Goal: Transaction & Acquisition: Purchase product/service

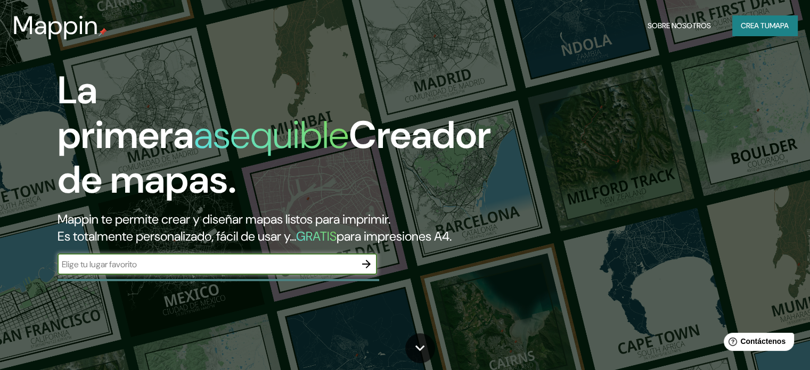
click at [745, 21] on font "Crea tu" at bounding box center [754, 26] width 29 height 10
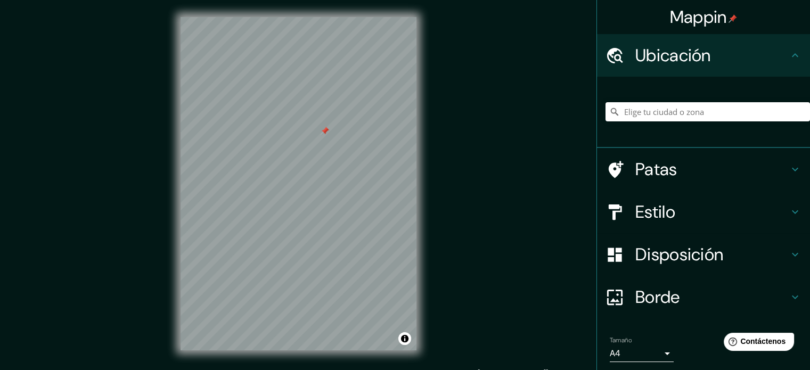
click at [325, 128] on div at bounding box center [324, 131] width 9 height 9
click at [788, 163] on icon at bounding box center [794, 169] width 13 height 13
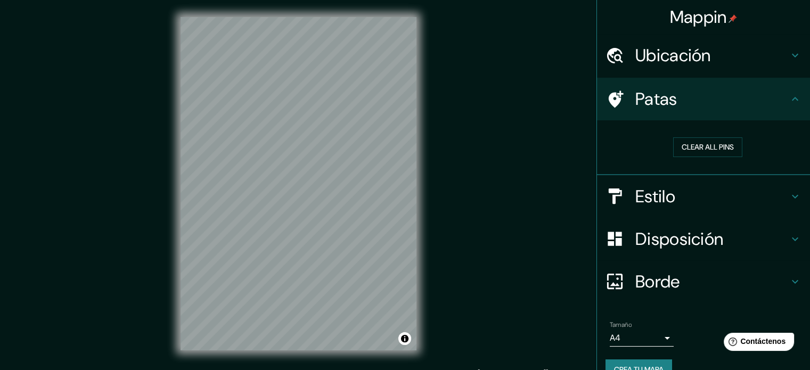
click at [788, 190] on icon at bounding box center [794, 196] width 13 height 13
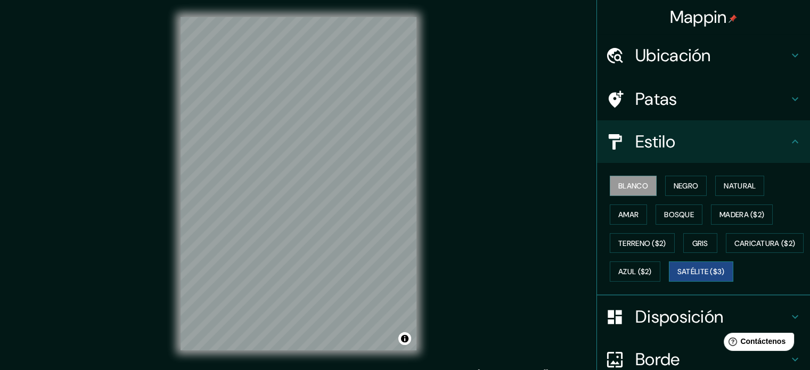
click at [677, 277] on font "Satélite ($3)" at bounding box center [700, 272] width 47 height 10
click at [651, 276] on font "Azul ($2)" at bounding box center [635, 272] width 34 height 14
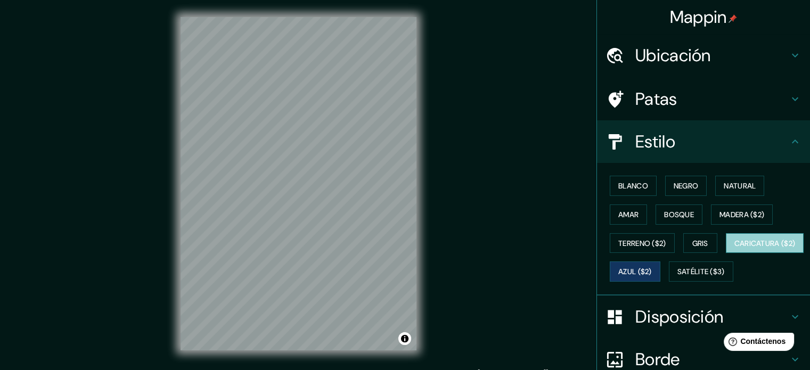
click at [734, 248] on font "Caricatura ($2)" at bounding box center [764, 243] width 61 height 10
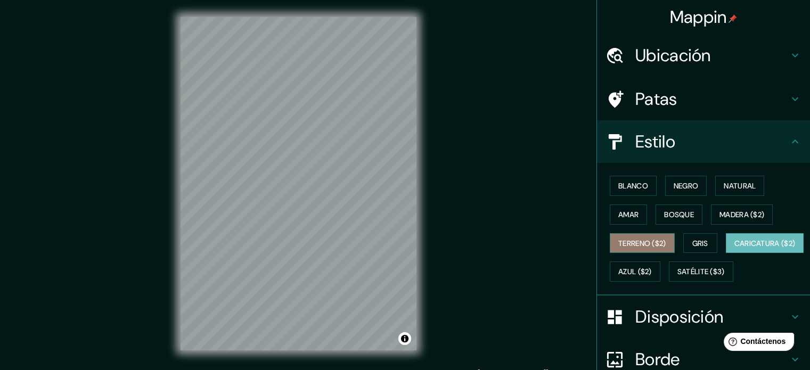
click at [618, 236] on font "Terreno ($2)" at bounding box center [642, 243] width 48 height 14
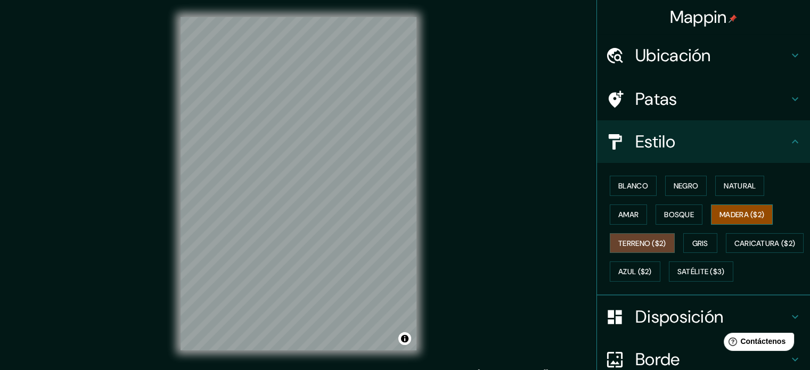
click at [761, 214] on font "Madera ($2)" at bounding box center [741, 215] width 45 height 10
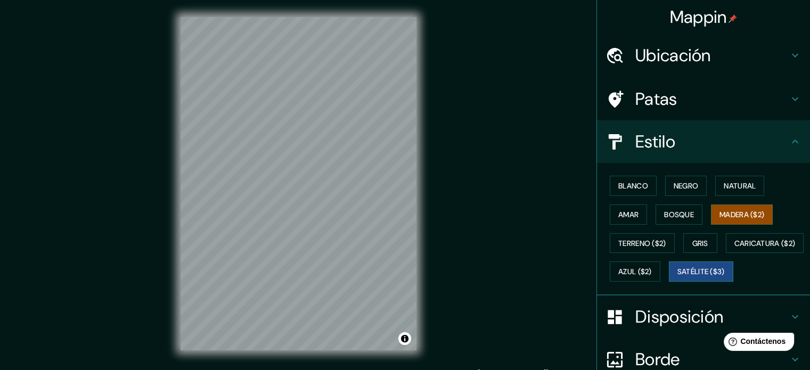
click at [669, 282] on button "Satélite ($3)" at bounding box center [701, 271] width 64 height 20
